Goal: Task Accomplishment & Management: Complete application form

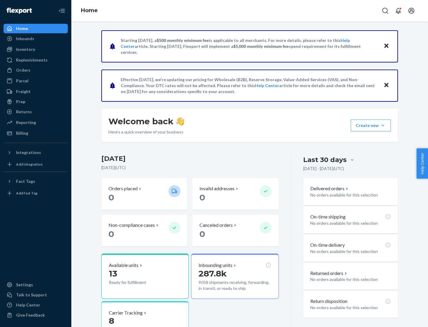
click at [383, 125] on button "Create new Create new inbound Create new order Create new product" at bounding box center [371, 126] width 40 height 12
click at [36, 39] on div "Inbounds" at bounding box center [35, 38] width 63 height 8
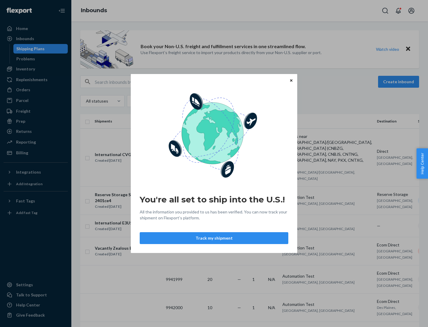
click at [214, 238] on button "Track my shipment" at bounding box center [214, 238] width 149 height 12
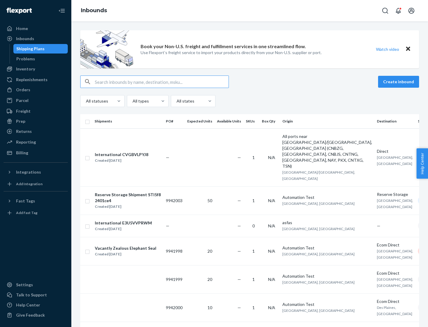
click at [400, 82] on button "Create inbound" at bounding box center [398, 82] width 41 height 12
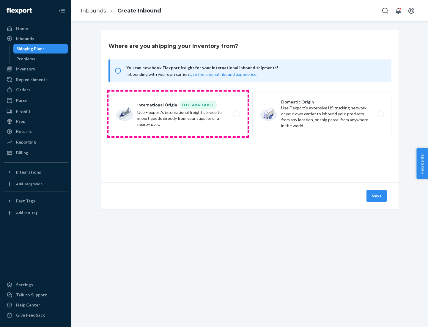
click at [178, 114] on label "International Origin DTC Available Use Flexport's international freight service…" at bounding box center [178, 114] width 139 height 45
click at [236, 114] on input "International Origin DTC Available Use Flexport's international freight service…" at bounding box center [238, 114] width 4 height 4
radio input "true"
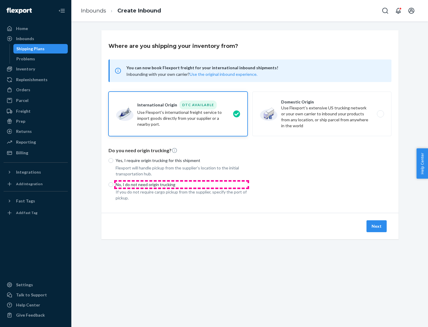
click at [182, 184] on p "No, I do not need origin trucking" at bounding box center [182, 185] width 132 height 6
click at [113, 184] on input "No, I do not need origin trucking" at bounding box center [111, 184] width 5 height 5
radio input "true"
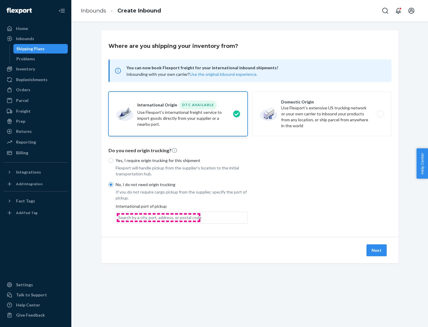
click at [159, 217] on div "Search by a city, port, address, or postal code" at bounding box center [159, 218] width 83 height 6
click at [119, 217] on input "Search by a city, port, address, or postal code" at bounding box center [118, 218] width 1 height 6
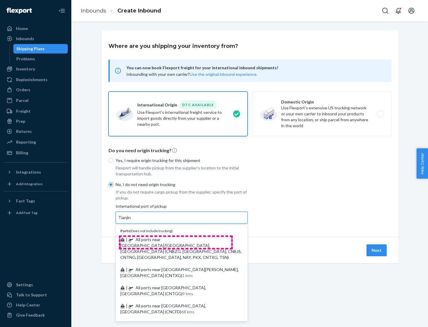
click at [176, 239] on span "| All ports near [GEOGRAPHIC_DATA]/[GEOGRAPHIC_DATA], [GEOGRAPHIC_DATA] (CNBZG,…" at bounding box center [180, 248] width 121 height 23
click at [131, 221] on input "Tianjin" at bounding box center [124, 218] width 13 height 6
type input "All ports near [GEOGRAPHIC_DATA]/[GEOGRAPHIC_DATA], [GEOGRAPHIC_DATA] (CNBZG, […"
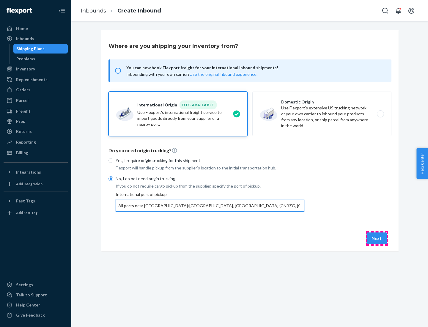
click at [377, 238] on button "Next" at bounding box center [377, 239] width 20 height 12
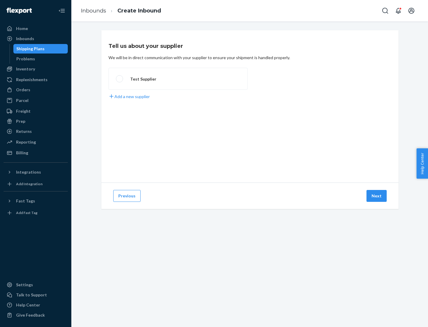
click at [178, 79] on label "Test Supplier" at bounding box center [178, 79] width 139 height 22
click at [120, 79] on input "Test Supplier" at bounding box center [118, 79] width 4 height 4
radio input "true"
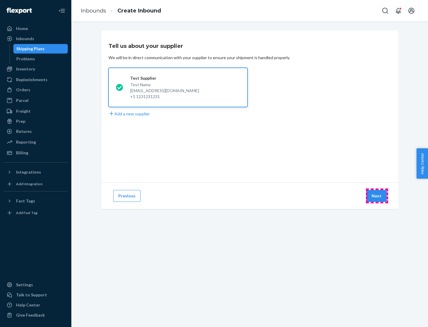
click at [377, 196] on button "Next" at bounding box center [377, 196] width 20 height 12
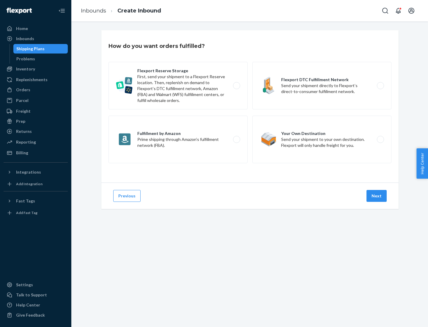
click at [250, 106] on div "Flexport Reserve Storage First, send your shipment to a Flexport Reserve locati…" at bounding box center [250, 113] width 283 height 103
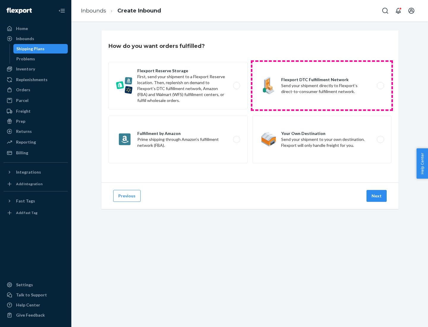
click at [322, 86] on label "Flexport DTC Fulfillment Network Send your shipment directly to Flexport’s dire…" at bounding box center [321, 86] width 139 height 48
click at [380, 86] on input "Flexport DTC Fulfillment Network Send your shipment directly to Flexport’s dire…" at bounding box center [382, 86] width 4 height 4
radio input "true"
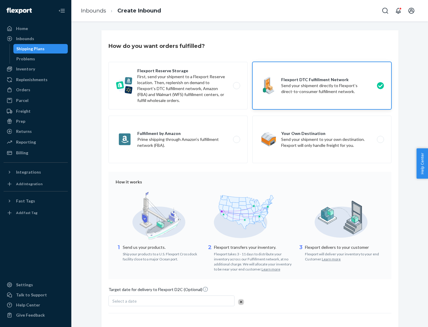
scroll to position [44, 0]
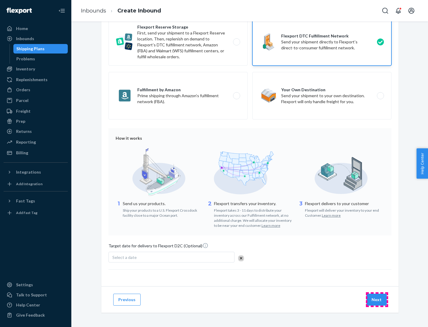
click at [377, 299] on button "Next" at bounding box center [377, 300] width 20 height 12
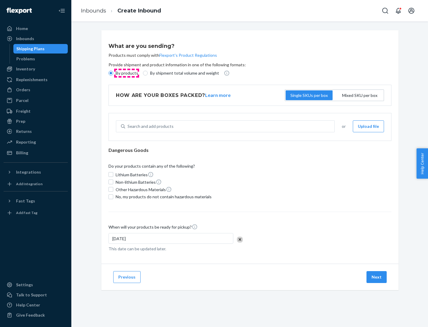
click at [126, 73] on p "By products" at bounding box center [127, 73] width 23 height 6
click at [113, 73] on input "By products" at bounding box center [111, 73] width 5 height 5
click at [150, 126] on div "Search and add products" at bounding box center [151, 126] width 46 height 6
click at [128, 126] on input "Search and add products" at bounding box center [128, 126] width 1 height 6
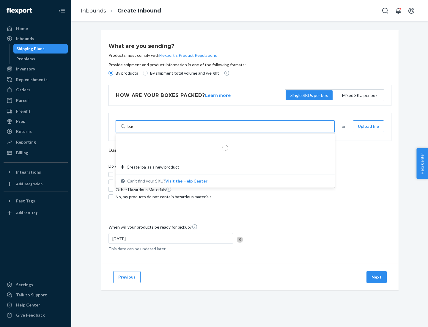
type input "basic"
click at [223, 141] on div "Basic Test Product 1" at bounding box center [223, 141] width 205 height 6
click at [137, 129] on input "basic" at bounding box center [133, 126] width 10 height 6
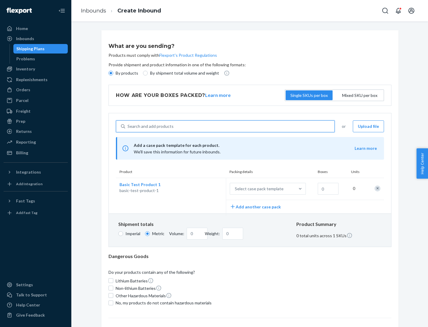
scroll to position [15, 0]
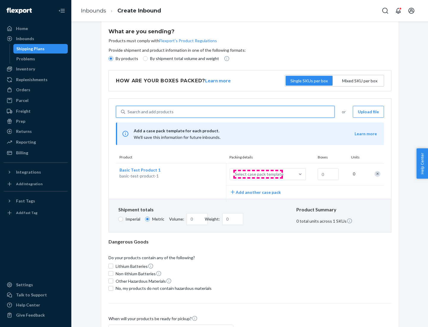
click at [258, 174] on div "Select case pack template" at bounding box center [259, 174] width 49 height 6
click at [205, 174] on input "Select case pack template" at bounding box center [205, 174] width 0 height 0
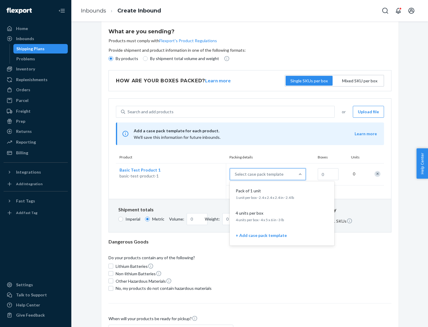
scroll to position [34, 0]
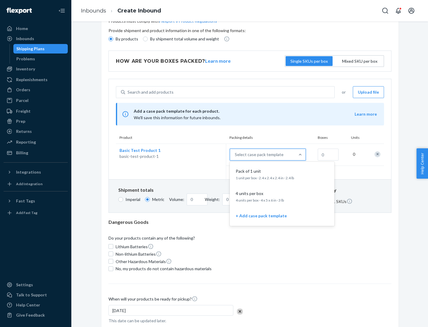
click at [282, 174] on div "Pack of 1 unit" at bounding box center [280, 171] width 95 height 6
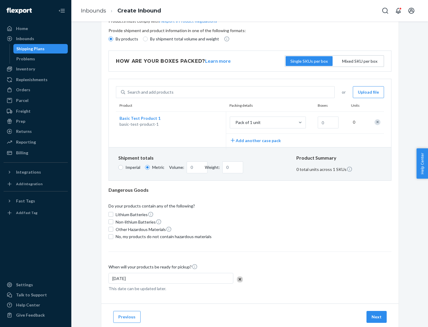
scroll to position [0, 0]
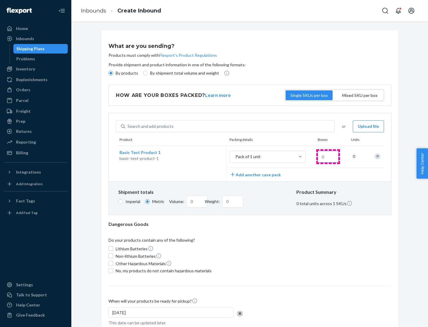
type input "1.09"
type input "1"
type input "10.89"
type input "100"
type input "0.23"
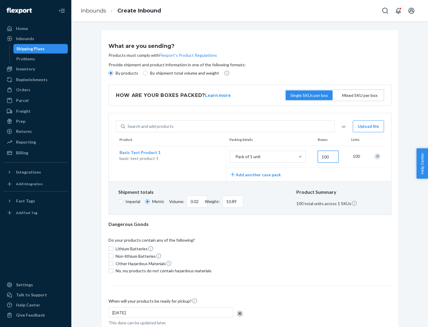
type input "1088.62"
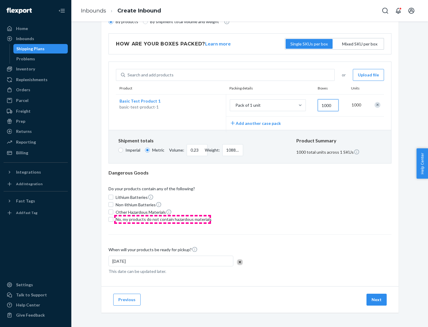
type input "1000"
click at [163, 219] on span "No, my products do not contain hazardous materials" at bounding box center [164, 219] width 96 height 6
click at [113, 219] on input "No, my products do not contain hazardous materials" at bounding box center [111, 219] width 5 height 5
checkbox input "true"
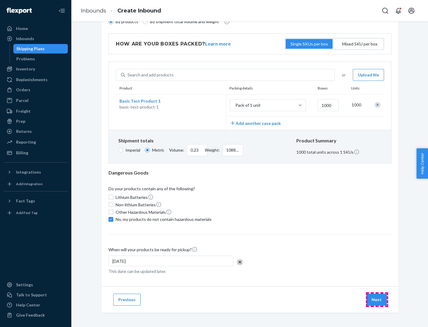
click at [377, 299] on button "Next" at bounding box center [377, 300] width 20 height 12
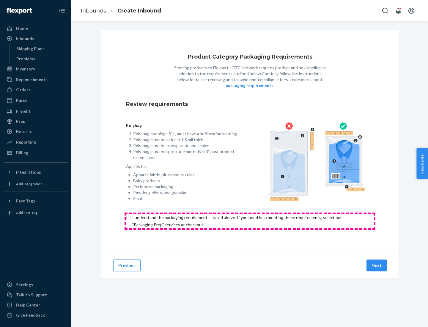
click at [250, 221] on input "checkbox" at bounding box center [250, 221] width 248 height 14
checkbox input "true"
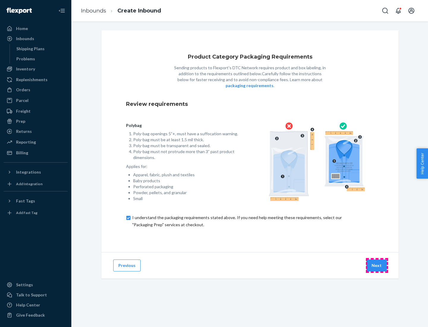
click at [377, 265] on button "Next" at bounding box center [377, 266] width 20 height 12
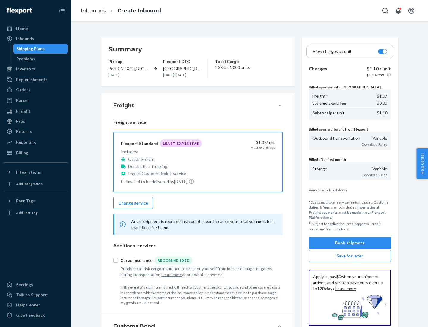
scroll to position [69, 0]
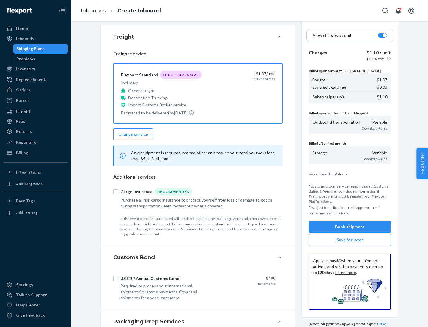
click at [350, 227] on button "Book shipment" at bounding box center [350, 227] width 82 height 12
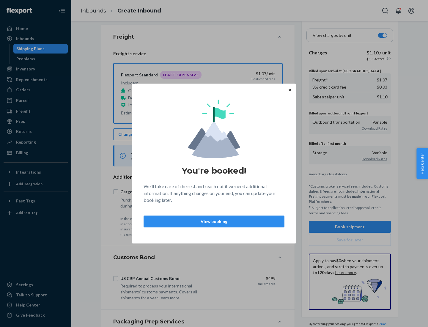
click at [214, 221] on p "View booking" at bounding box center [214, 222] width 131 height 6
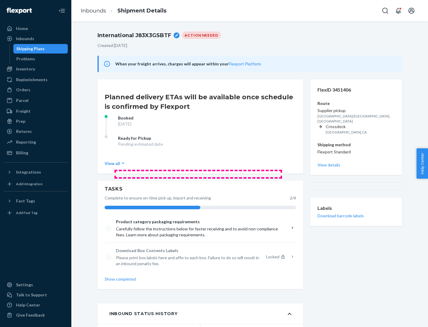
scroll to position [48, 0]
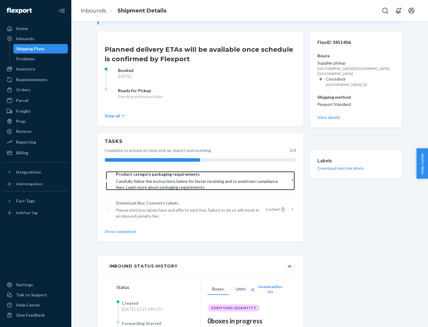
click at [198, 174] on span "Product category packaging requirements" at bounding box center [198, 174] width 165 height 6
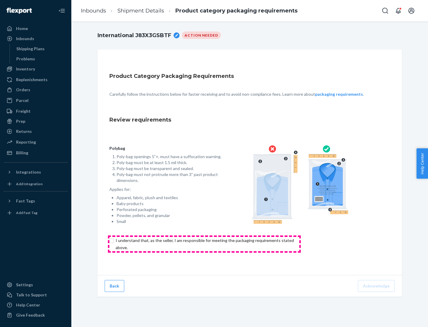
click at [204, 244] on input "checkbox" at bounding box center [208, 244] width 198 height 14
checkbox input "true"
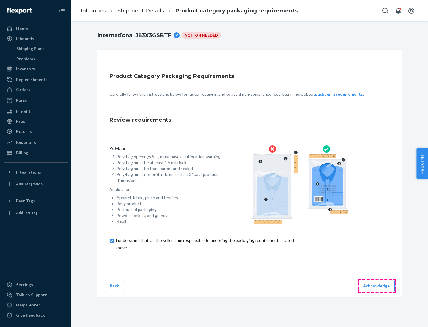
click at [377, 286] on button "Acknowledge" at bounding box center [376, 286] width 37 height 12
